Goal: Transaction & Acquisition: Purchase product/service

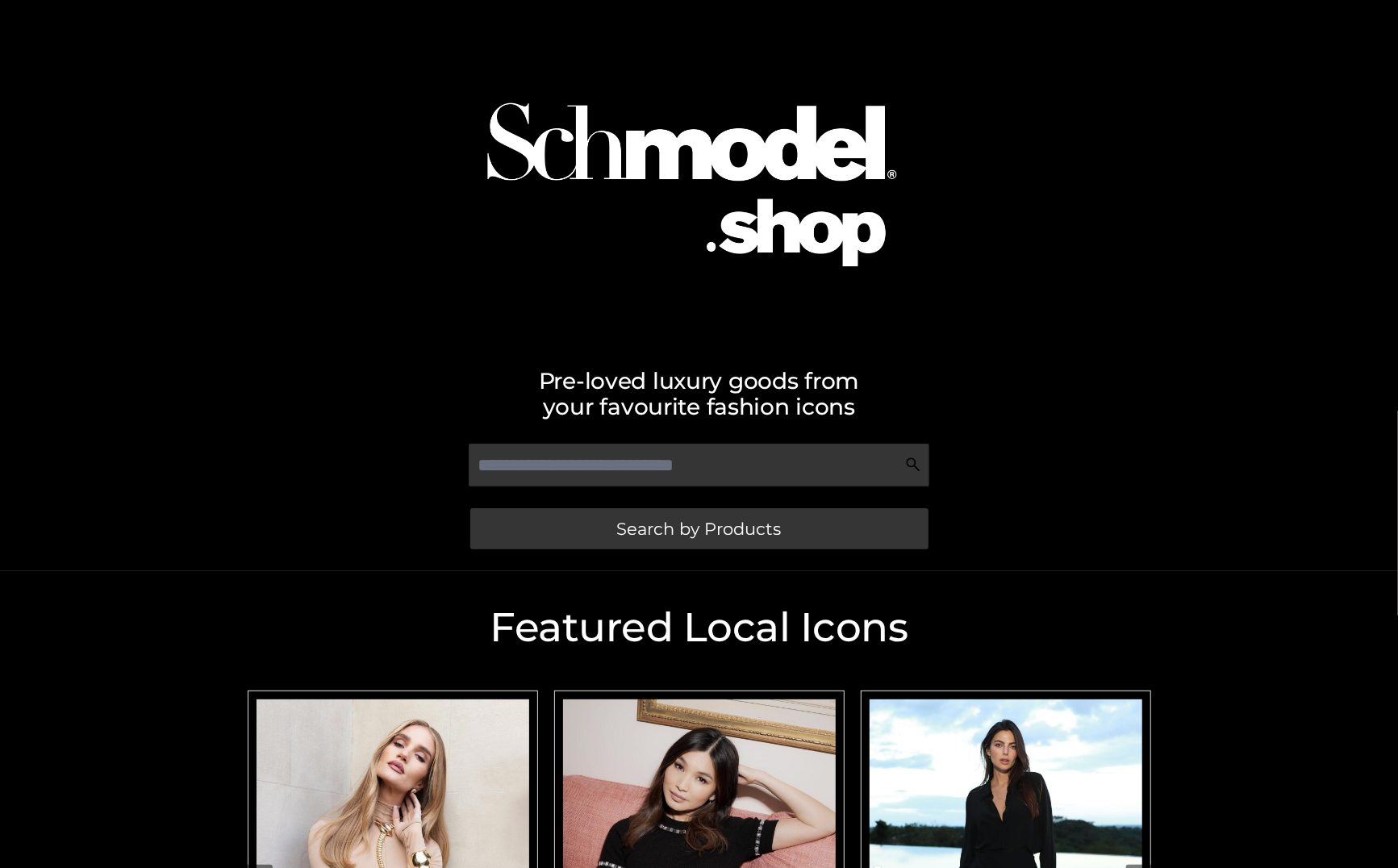
scroll to position [345, 0]
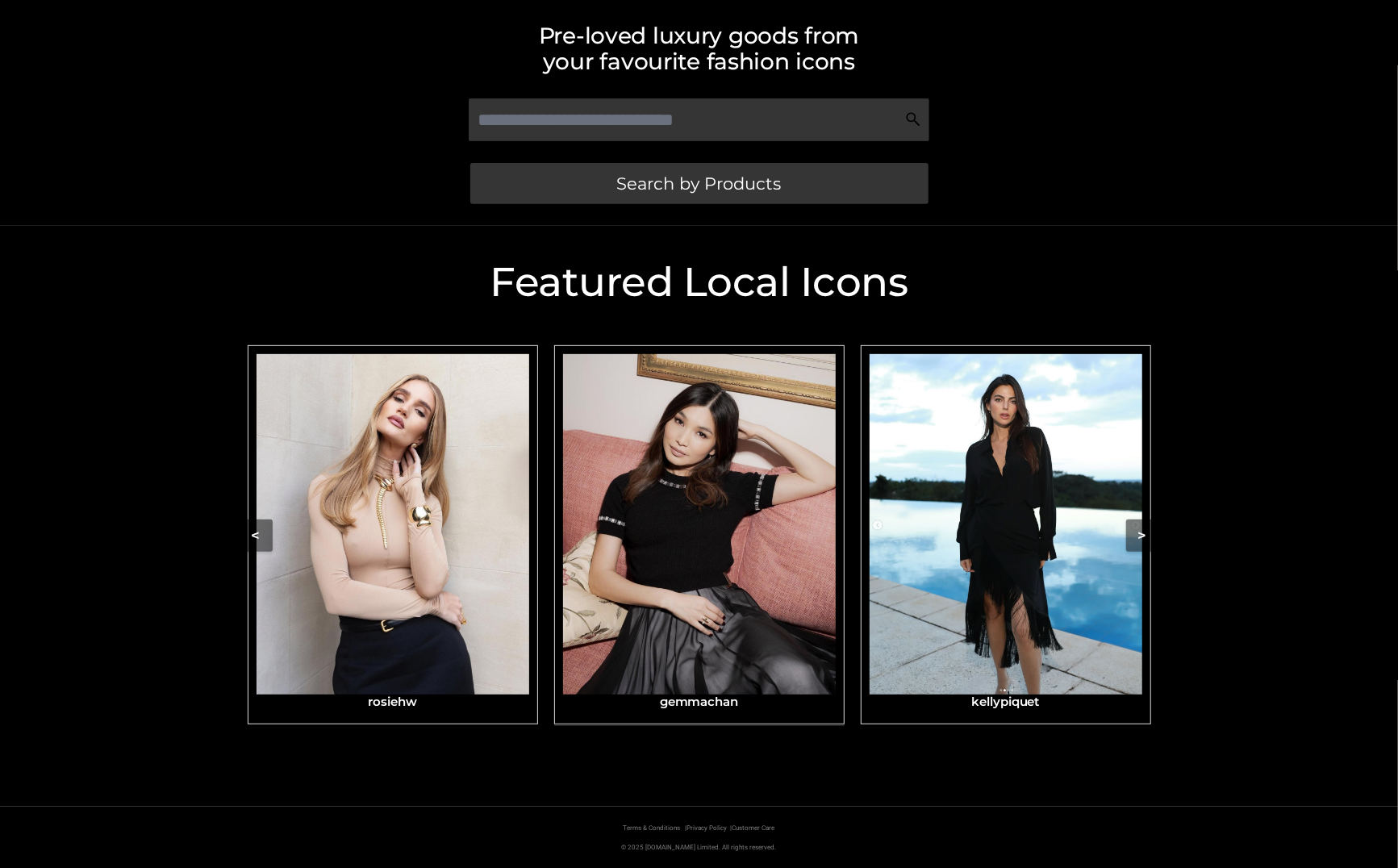
click at [786, 530] on img "Carousel Navigation" at bounding box center [699, 525] width 272 height 341
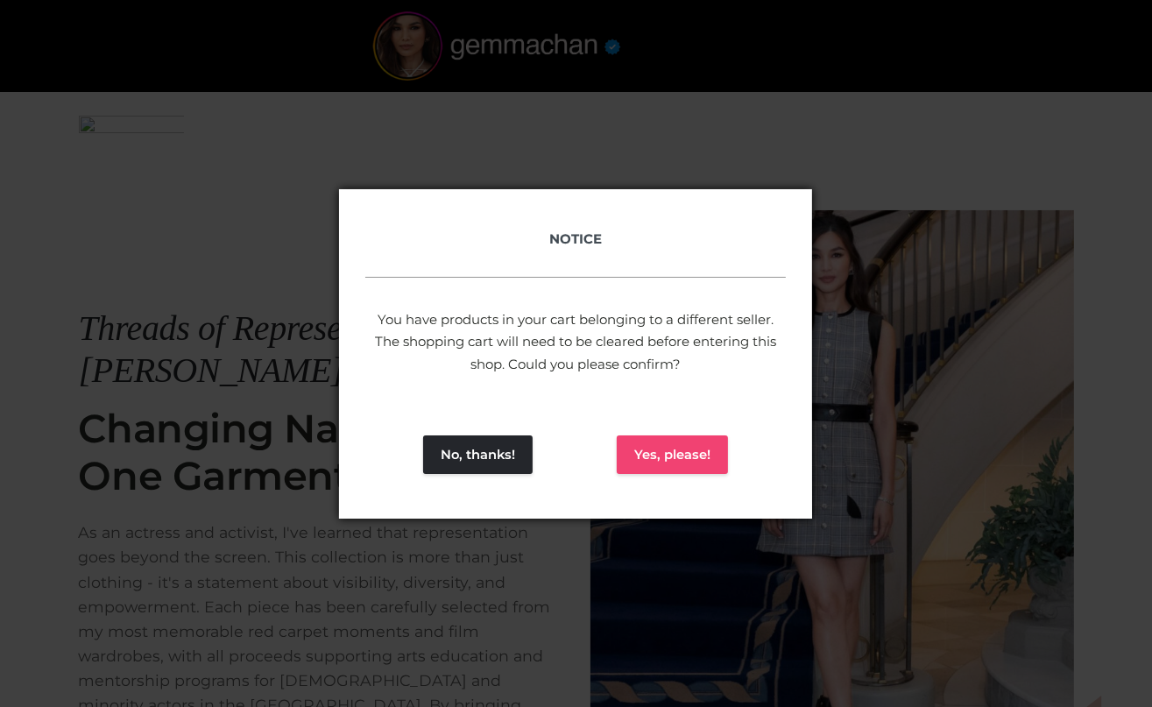
click at [677, 457] on button "Yes, please!" at bounding box center [672, 455] width 111 height 39
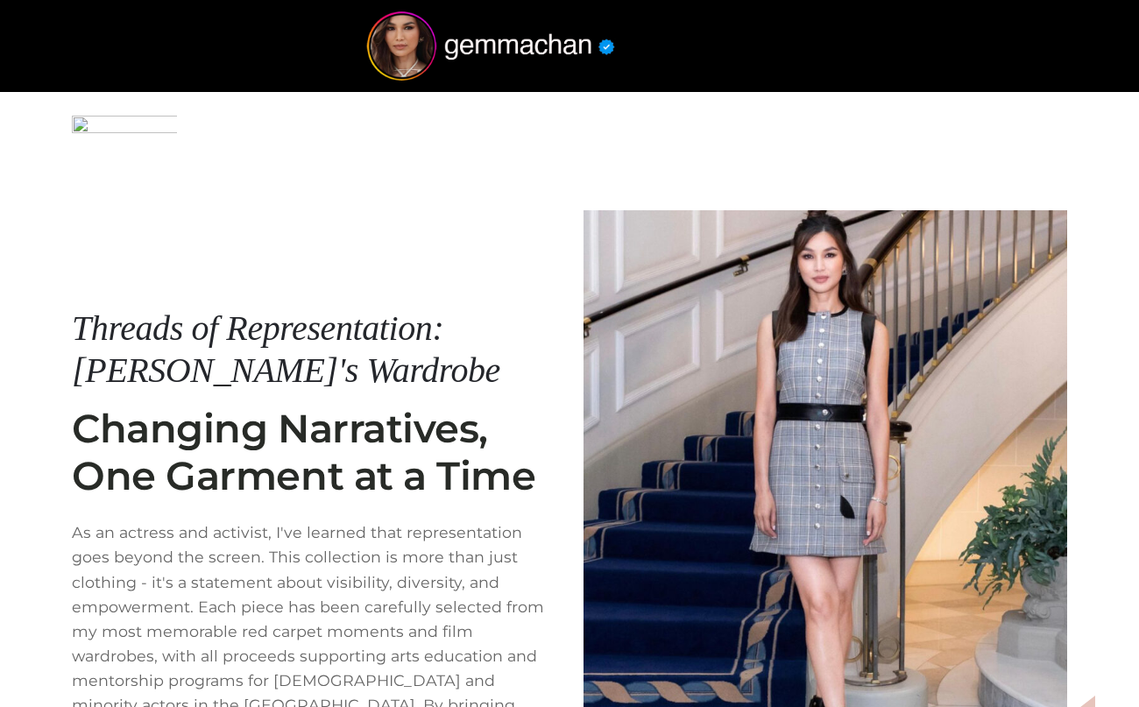
scroll to position [295, 0]
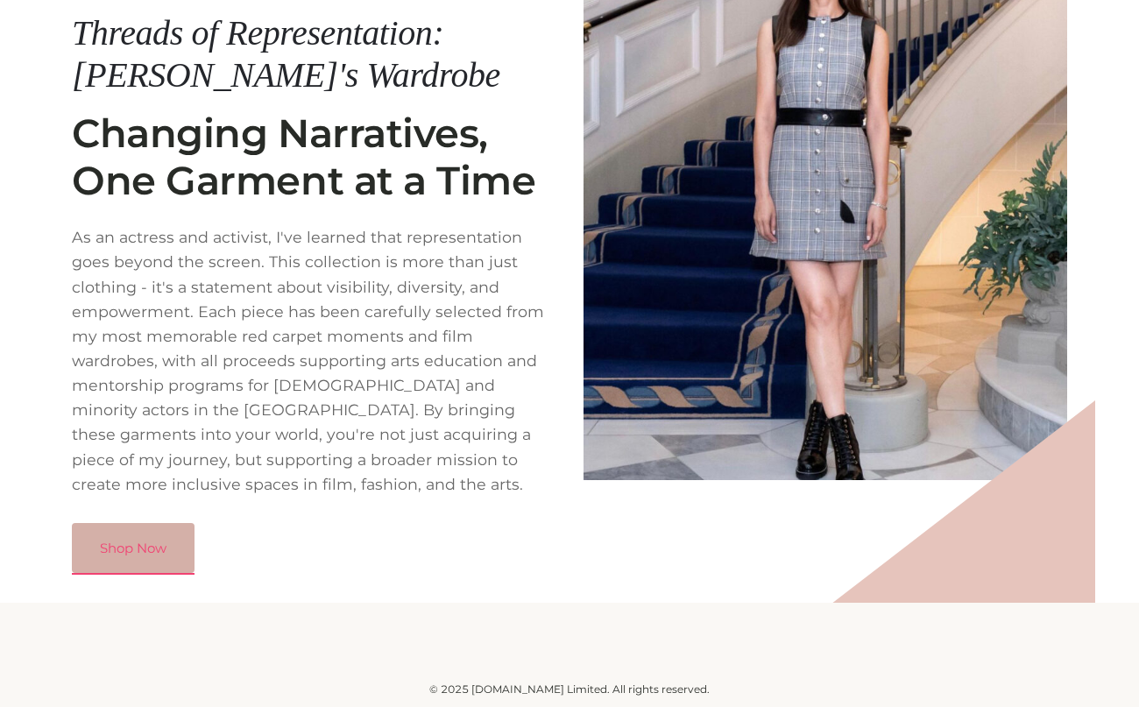
click at [152, 561] on link "Shop Now" at bounding box center [133, 548] width 123 height 51
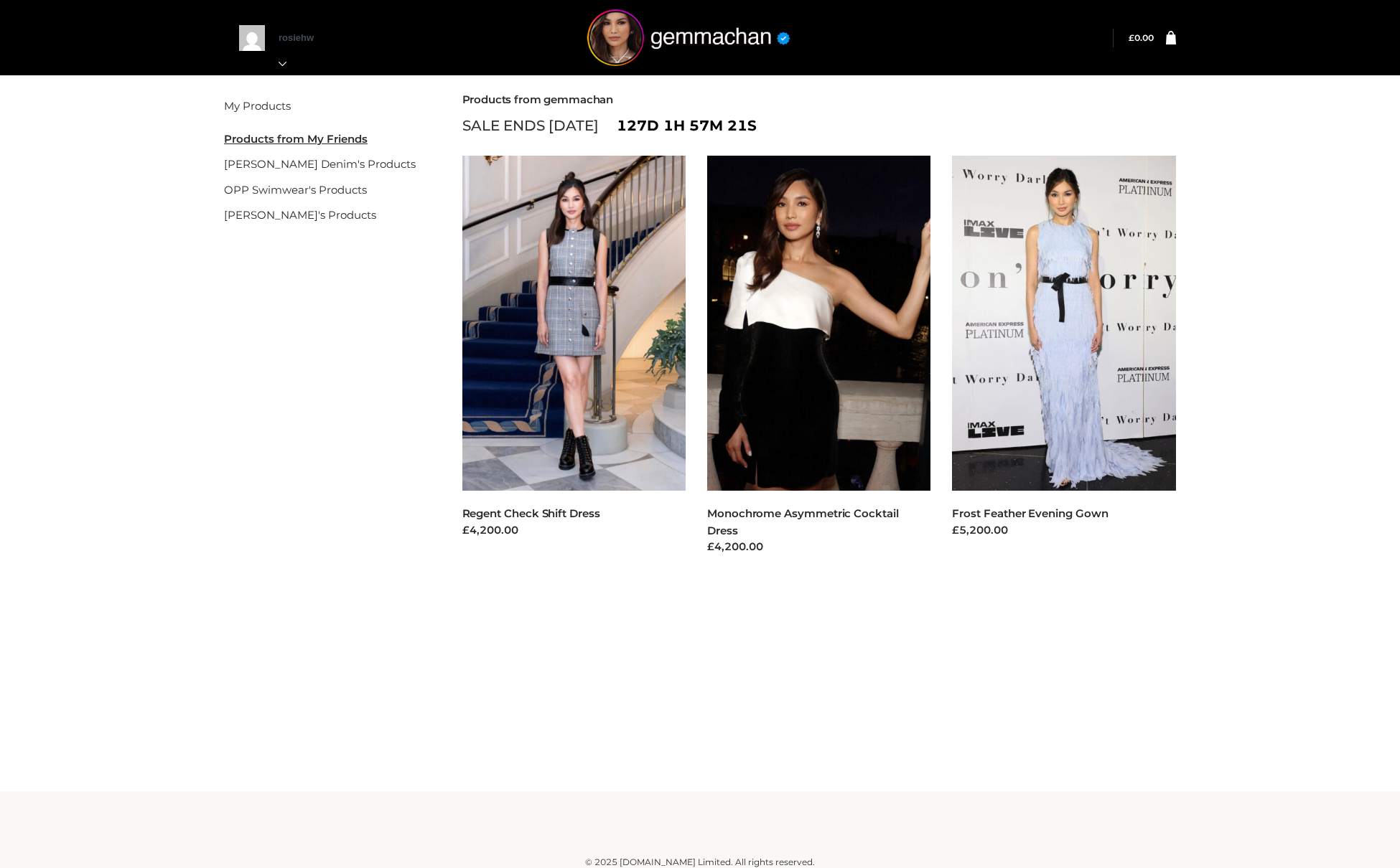
drag, startPoint x: 0, startPoint y: 0, endPoint x: 0, endPoint y: 867, distance: 867.0
click at [187, 689] on div "My Products My Friend's Products [PERSON_NAME] Denim's Products OPP Swimwear's …" at bounding box center [700, 396] width 1400 height 792
click at [1292, 243] on div "My Products My Friend's Products Parker Smith Denim's Products OPP Swimwear's P…" at bounding box center [700, 353] width 1400 height 563
